Goal: Task Accomplishment & Management: Use online tool/utility

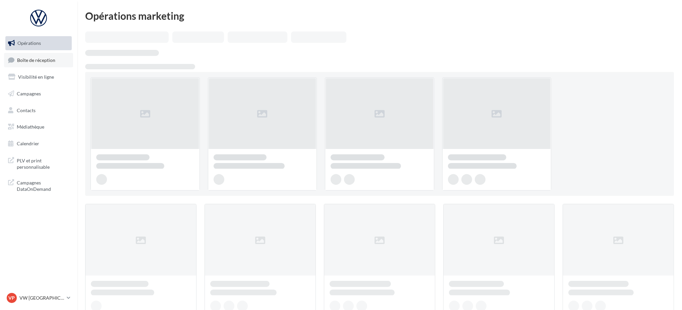
click at [35, 62] on span "Boîte de réception" at bounding box center [36, 60] width 38 height 6
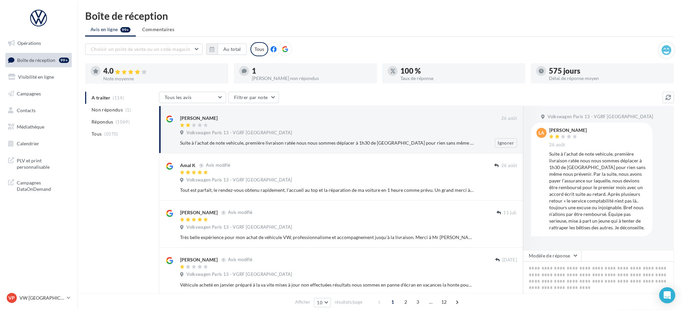
click at [277, 130] on div "Volkswagen Paris 13 - VGRF [GEOGRAPHIC_DATA]" at bounding box center [348, 133] width 337 height 7
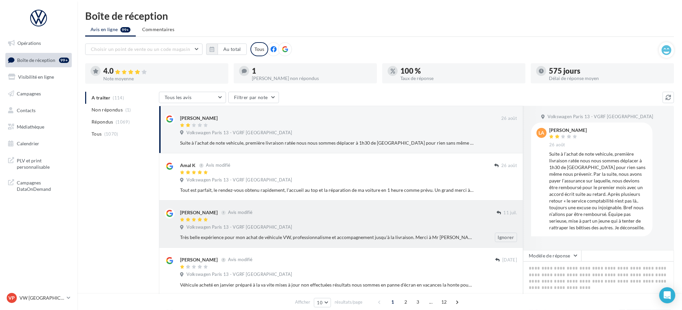
click at [275, 133] on div "Volkswagen Paris 13 - VGRF [GEOGRAPHIC_DATA]" at bounding box center [348, 133] width 337 height 7
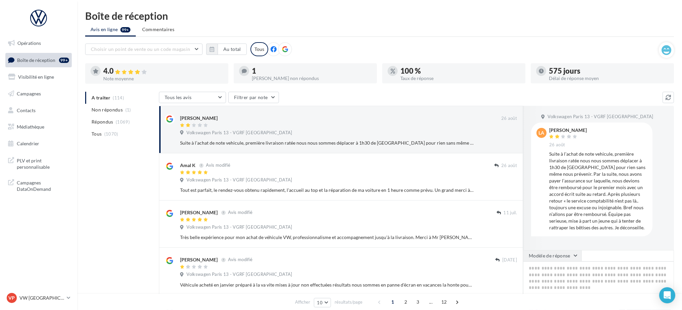
click at [570, 260] on button "Modèle de réponse" at bounding box center [552, 255] width 58 height 11
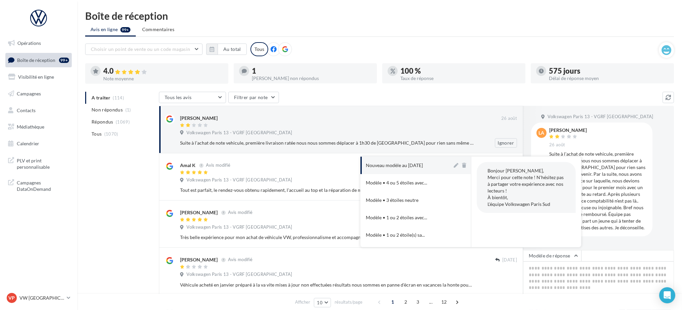
click at [318, 124] on div at bounding box center [340, 126] width 321 height 6
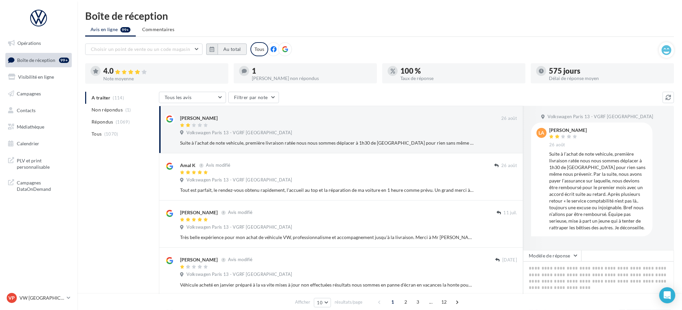
click at [226, 48] on button "Au total" at bounding box center [232, 49] width 29 height 11
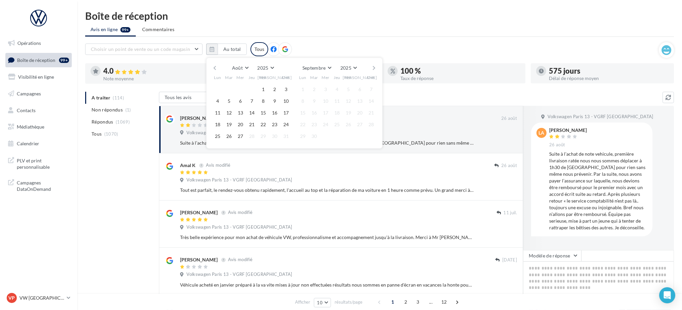
click at [214, 68] on button "button" at bounding box center [215, 67] width 6 height 9
click at [316, 91] on button "1" at bounding box center [314, 89] width 10 height 10
click at [373, 68] on button "button" at bounding box center [374, 67] width 6 height 9
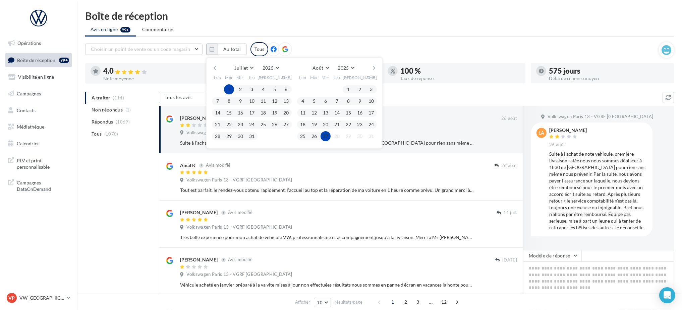
click at [328, 139] on button "27" at bounding box center [325, 136] width 10 height 10
